Goal: Information Seeking & Learning: Get advice/opinions

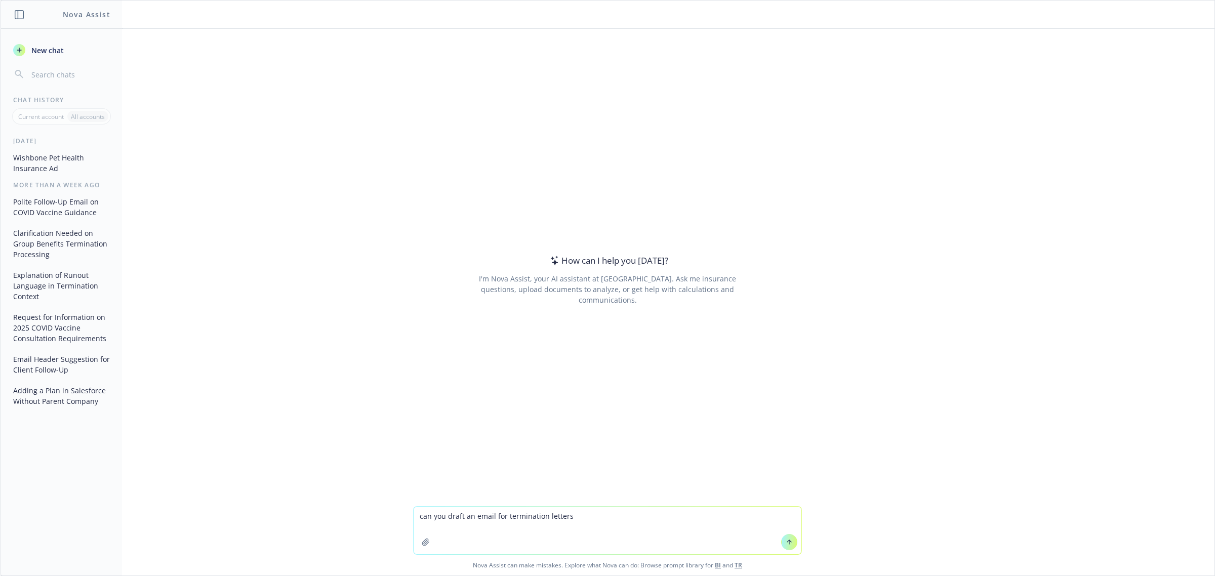
type textarea "can you draft an email for termination letters?"
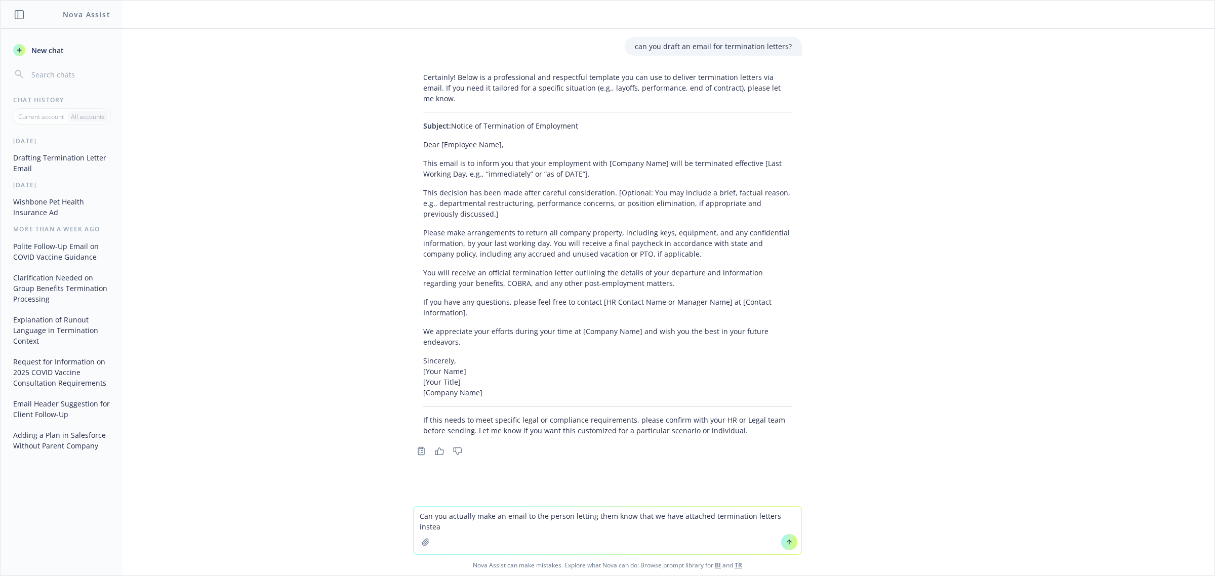
type textarea "Can you actually make an email to the person letting them know that we have att…"
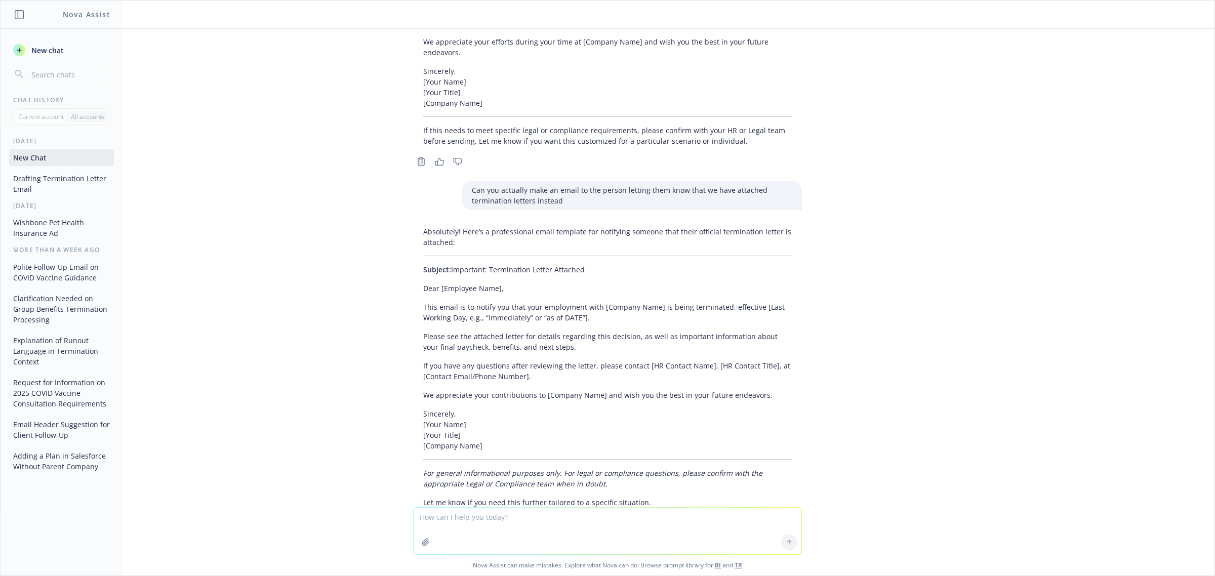
scroll to position [326, 0]
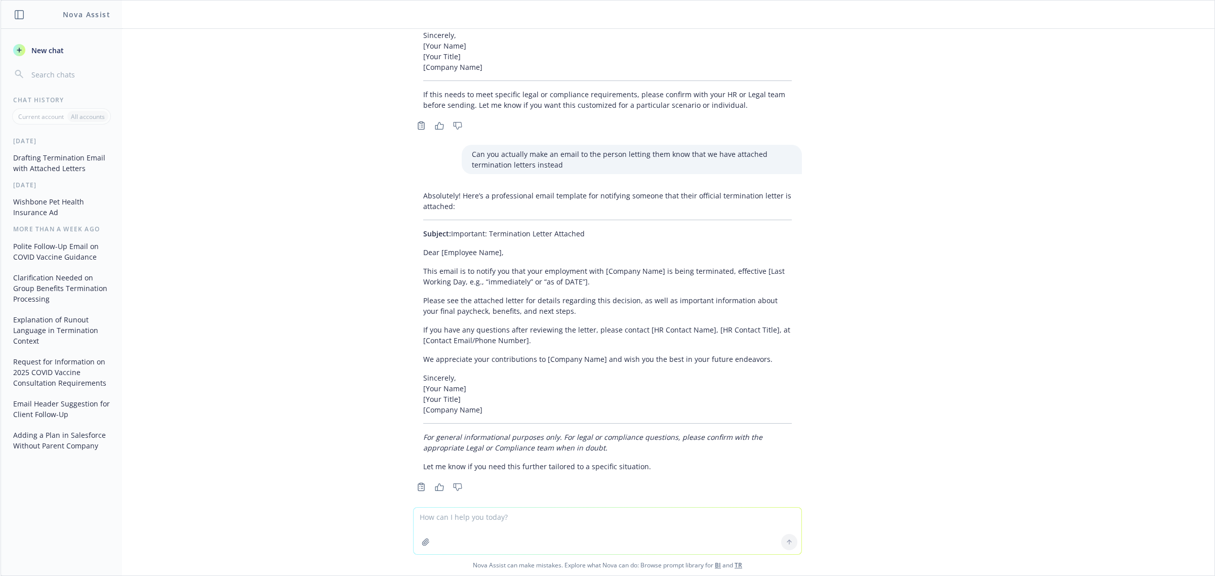
click at [470, 515] on textarea at bounding box center [608, 531] width 388 height 47
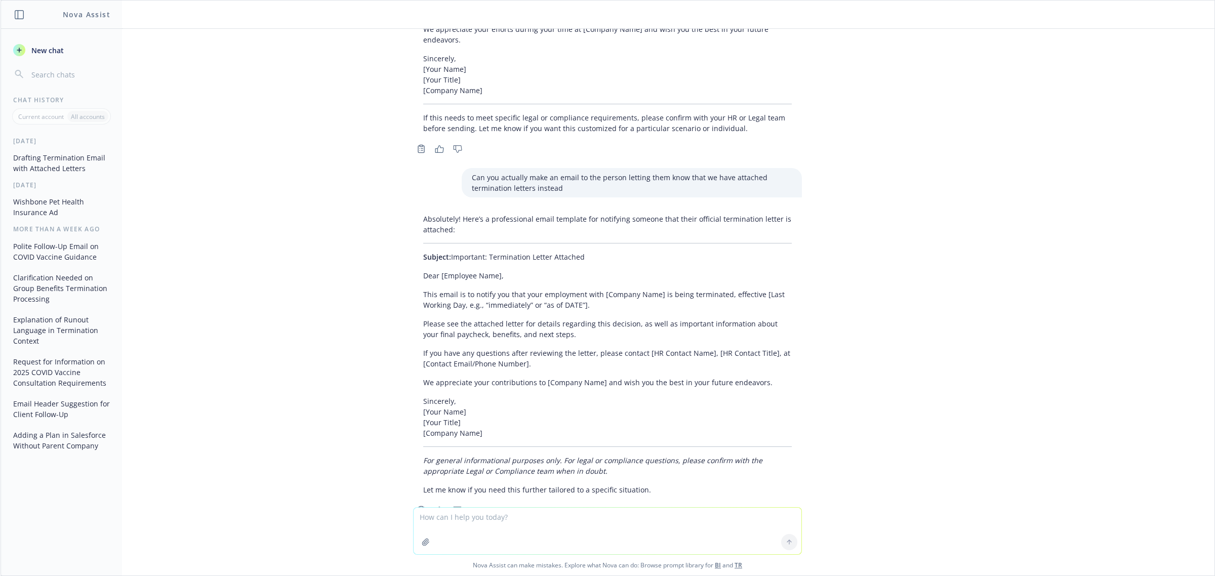
scroll to position [316, 0]
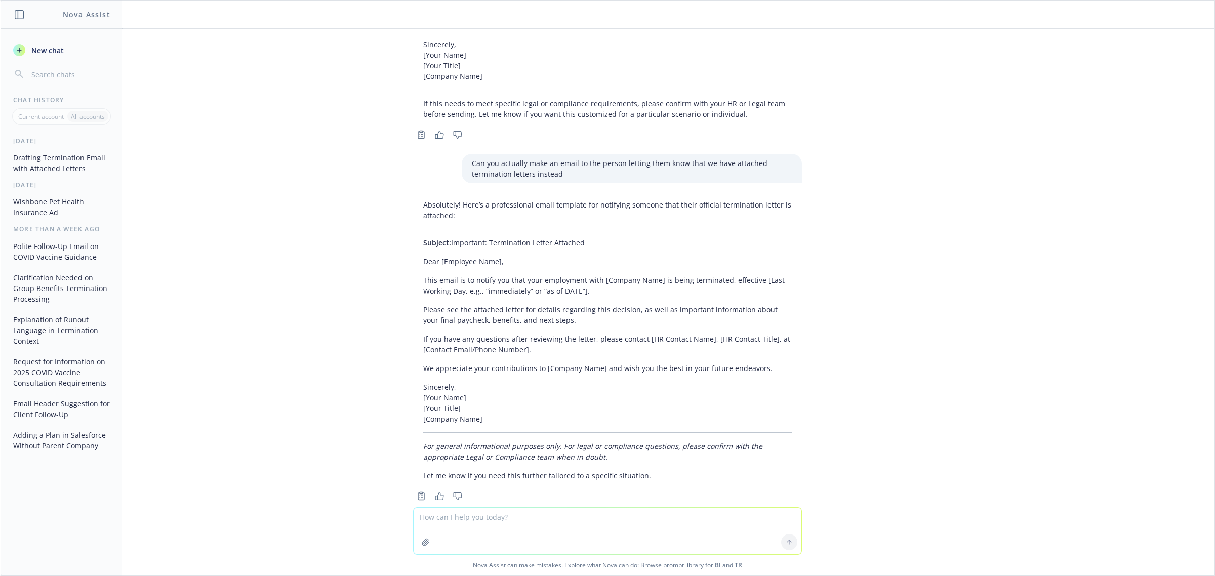
click at [529, 522] on textarea at bounding box center [608, 531] width 388 height 47
type textarea "Can you draft an email for someone to review the included termination letters"
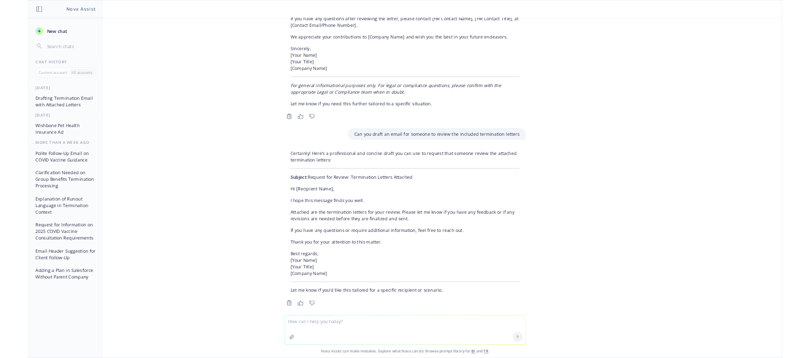
scroll to position [626, 0]
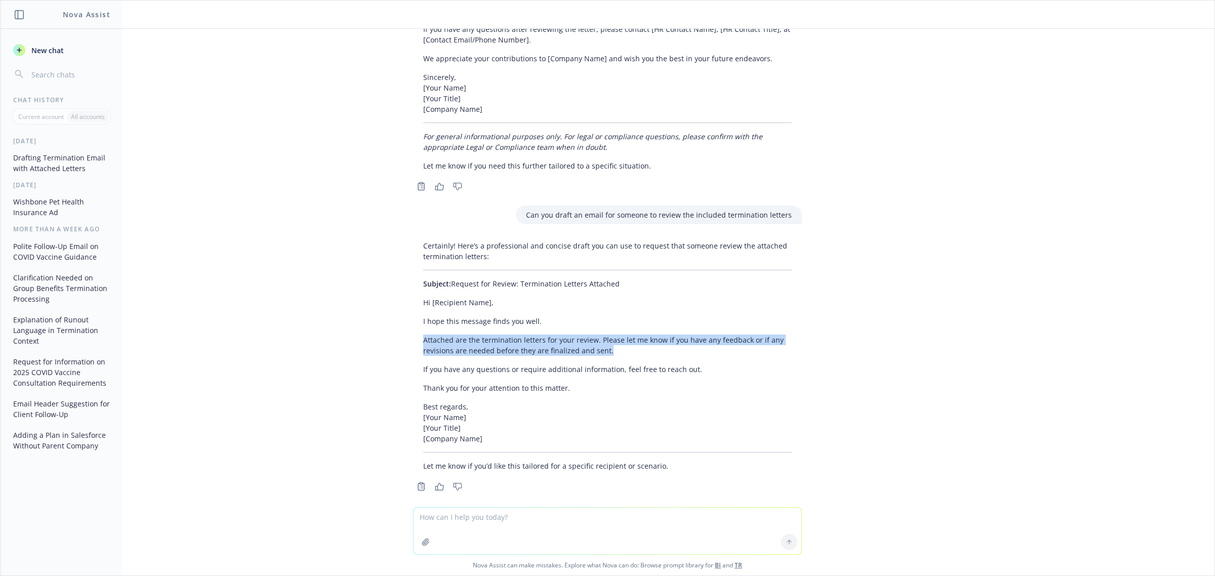
drag, startPoint x: 414, startPoint y: 328, endPoint x: 633, endPoint y: 337, distance: 219.9
click at [633, 337] on p "Attached are the termination letters for your review. Please let me know if you…" at bounding box center [607, 345] width 369 height 21
drag, startPoint x: 407, startPoint y: 309, endPoint x: 633, endPoint y: 343, distance: 228.8
click at [633, 343] on div "Certainly! Here’s a professional and concise draft you can use to request that …" at bounding box center [607, 355] width 389 height 239
copy div "I hope this message finds you well. Attached are the termination letters for yo…"
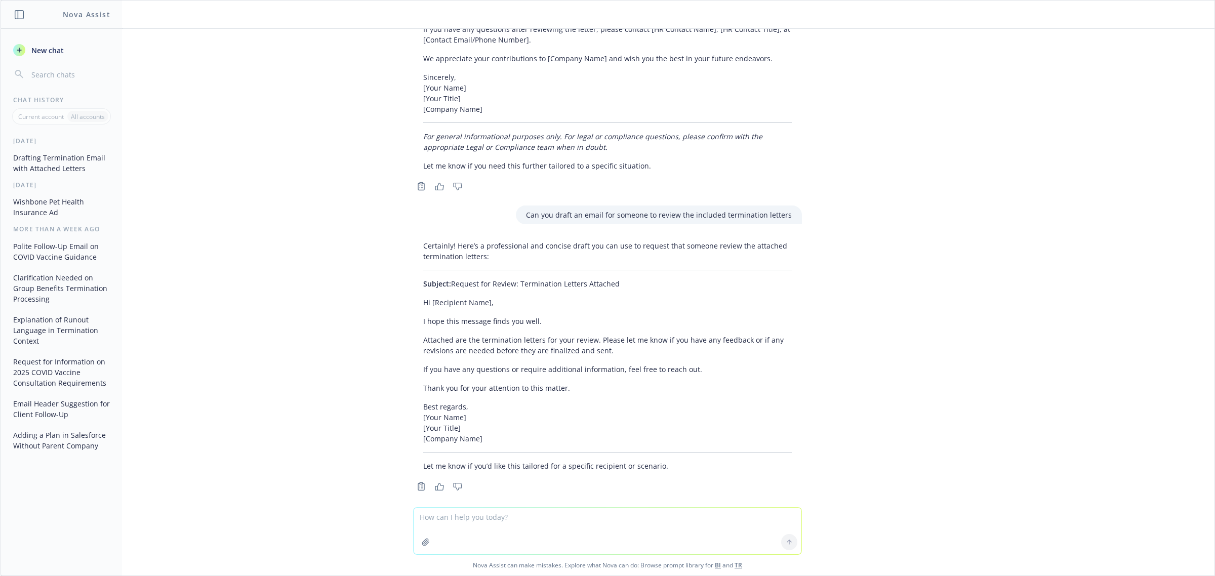
click at [657, 404] on p "Best regards, [Your Name] [Your Title] [Company Name]" at bounding box center [607, 422] width 369 height 43
